Goal: Transaction & Acquisition: Subscribe to service/newsletter

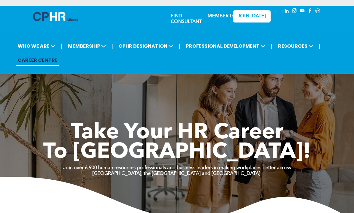
click at [93, 48] on span "MEMBERSHIP" at bounding box center [86, 45] width 41 height 11
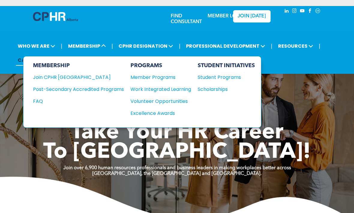
click at [69, 79] on div "Join CPHR [GEOGRAPHIC_DATA]" at bounding box center [74, 76] width 82 height 7
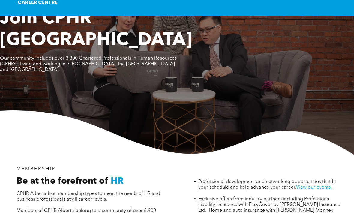
scroll to position [33, 0]
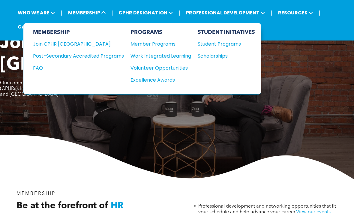
click at [104, 15] on icon at bounding box center [103, 12] width 5 height 5
click at [67, 45] on div "Join CPHR [GEOGRAPHIC_DATA]" at bounding box center [74, 43] width 82 height 7
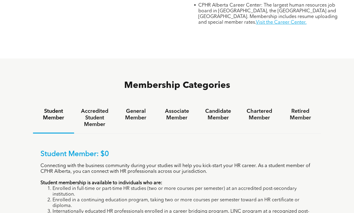
scroll to position [315, 0]
click at [137, 111] on h4 "General Member" at bounding box center [135, 114] width 30 height 13
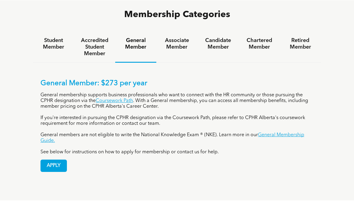
scroll to position [386, 0]
click at [224, 41] on h4 "Candidate Member" at bounding box center [218, 43] width 30 height 13
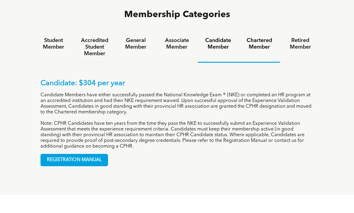
click at [265, 43] on h4 "Chartered Member" at bounding box center [259, 43] width 30 height 13
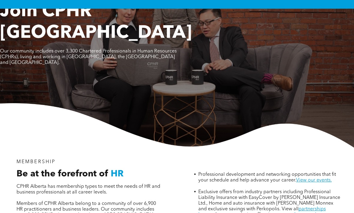
scroll to position [0, 0]
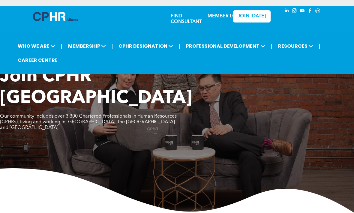
click at [102, 47] on icon at bounding box center [103, 45] width 5 height 5
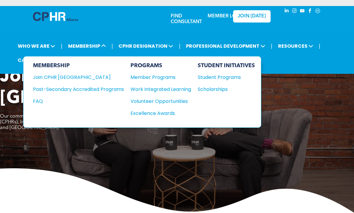
click at [65, 79] on div "Join CPHR [GEOGRAPHIC_DATA]" at bounding box center [74, 76] width 82 height 7
